Goal: Navigation & Orientation: Find specific page/section

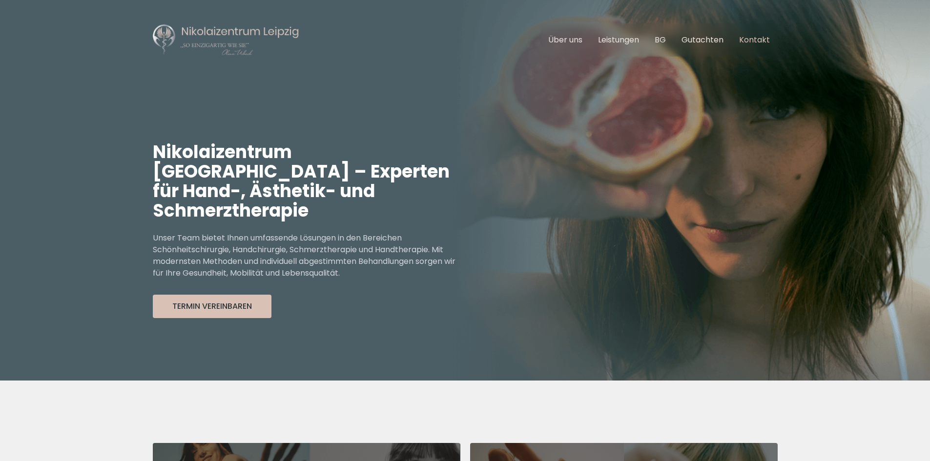
click at [756, 38] on link "Kontakt" at bounding box center [754, 39] width 31 height 11
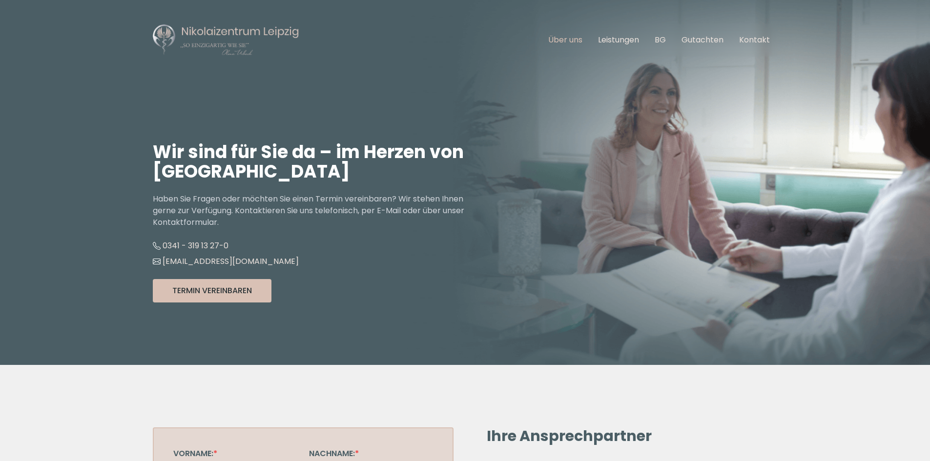
click at [556, 39] on link "Über uns" at bounding box center [565, 39] width 34 height 11
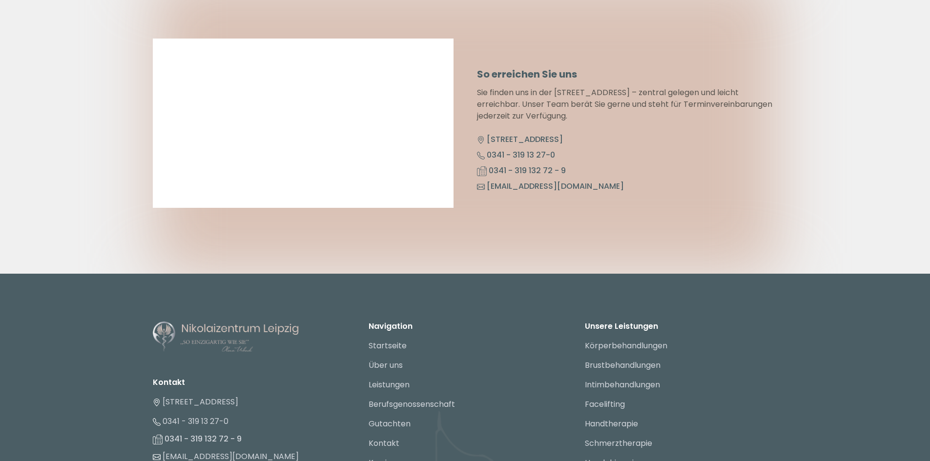
scroll to position [5024, 0]
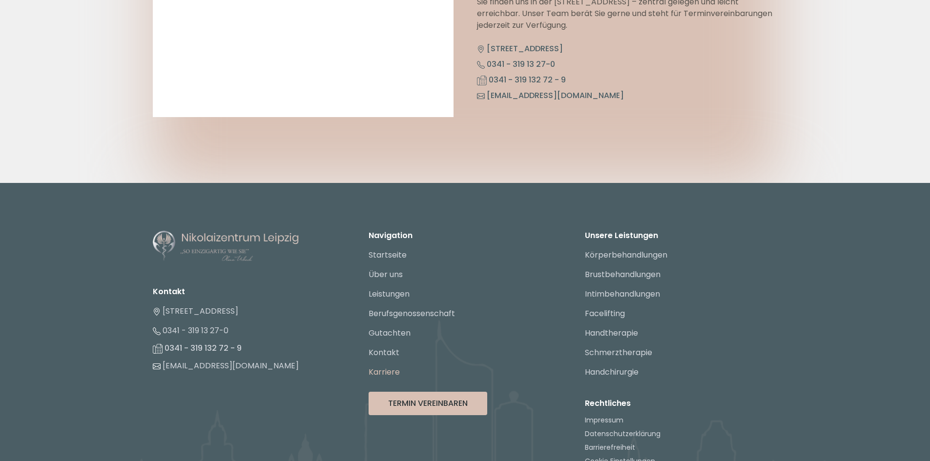
click at [378, 367] on link "Karriere" at bounding box center [383, 372] width 31 height 11
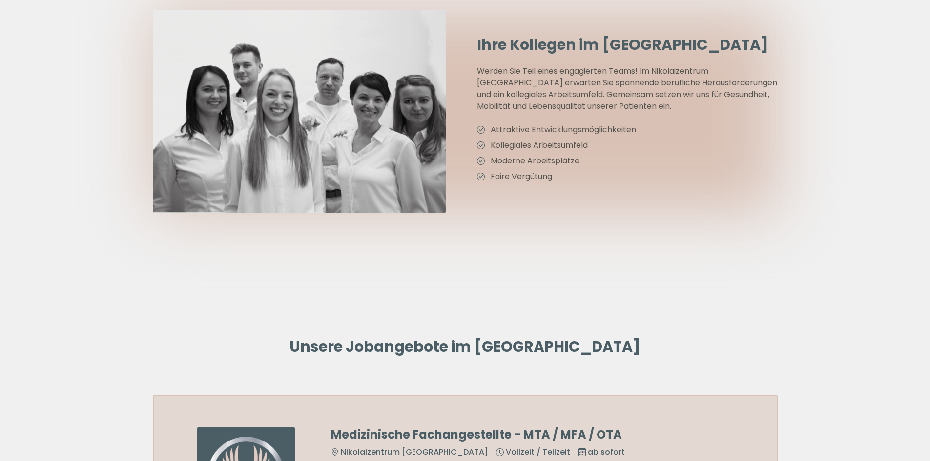
scroll to position [586, 0]
